Goal: Task Accomplishment & Management: Use online tool/utility

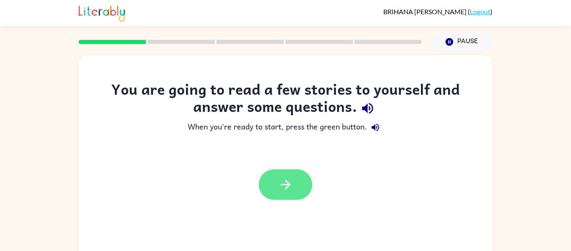
click at [292, 182] on icon "button" at bounding box center [286, 184] width 15 height 15
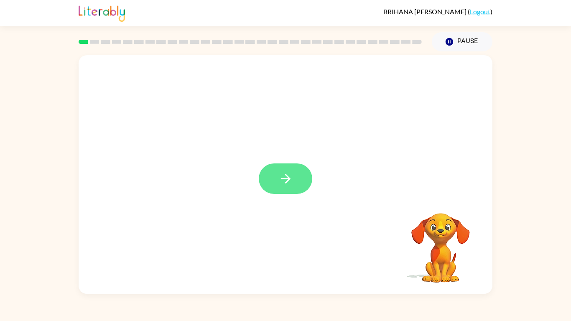
click at [295, 180] on button "button" at bounding box center [286, 179] width 54 height 31
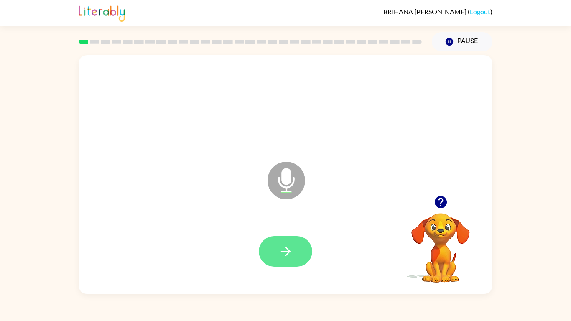
click at [294, 250] on button "button" at bounding box center [286, 251] width 54 height 31
click at [296, 248] on button "button" at bounding box center [286, 251] width 54 height 31
click at [288, 250] on icon "button" at bounding box center [286, 251] width 15 height 15
click at [308, 250] on div at bounding box center [286, 251] width 54 height 31
click at [294, 250] on button "button" at bounding box center [286, 251] width 54 height 31
